Goal: Find specific page/section: Find specific page/section

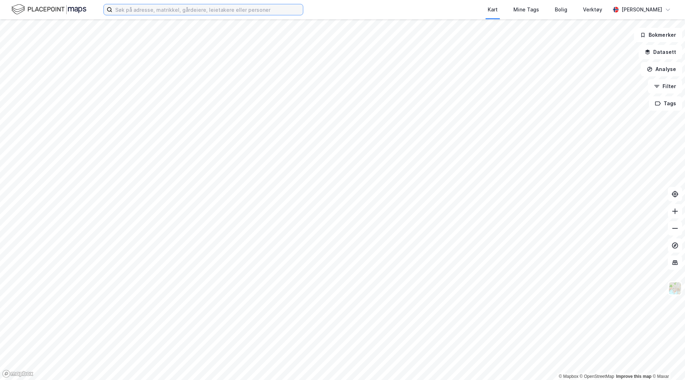
click at [123, 6] on input at bounding box center [207, 9] width 191 height 11
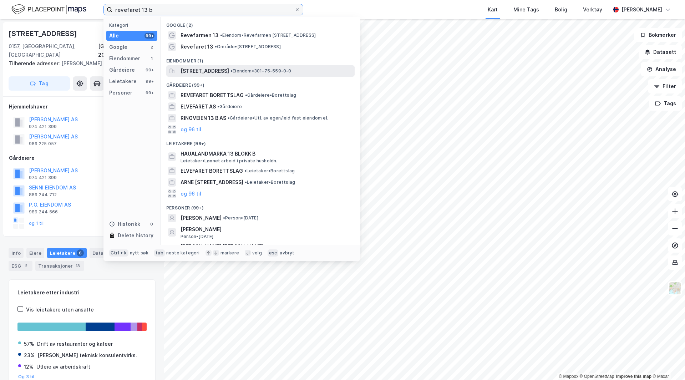
type input "revefaret 13 b"
click at [229, 71] on span "[STREET_ADDRESS]" at bounding box center [205, 71] width 49 height 9
